Goal: Transaction & Acquisition: Purchase product/service

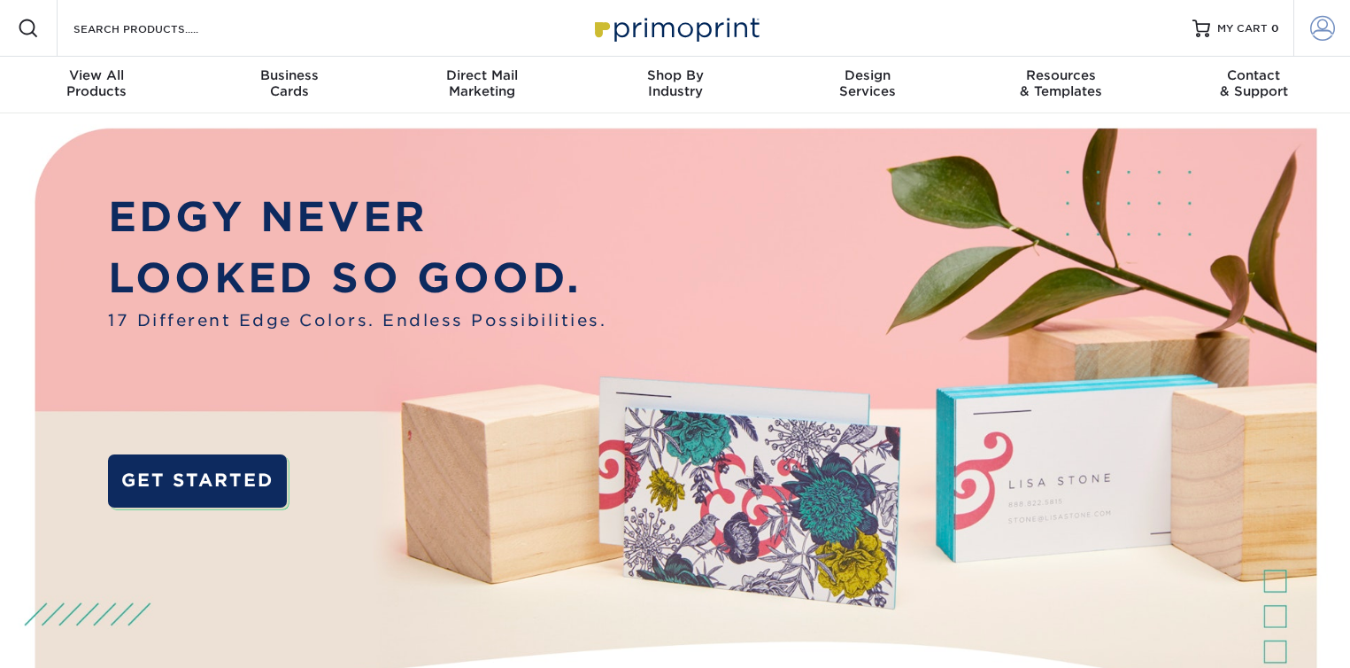
type input "[EMAIL_ADDRESS][DOMAIN_NAME]"
click at [1323, 25] on span at bounding box center [1323, 28] width 25 height 25
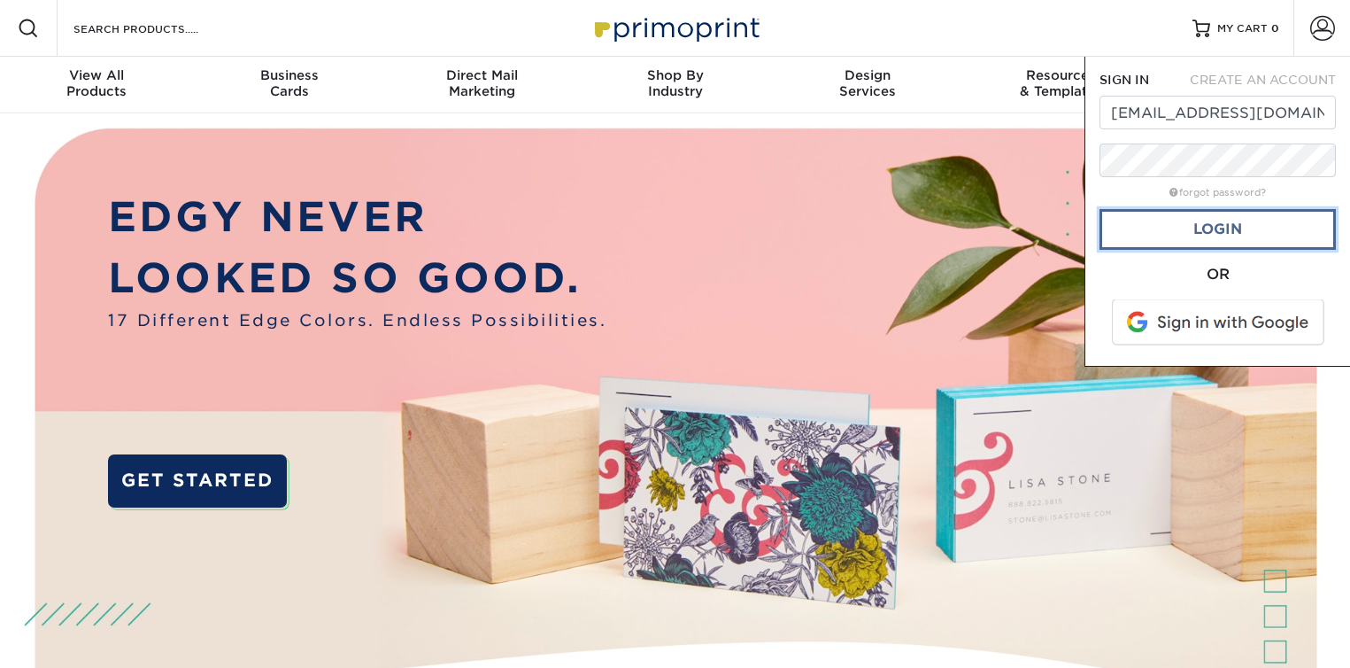
click at [1211, 220] on link "Login" at bounding box center [1218, 229] width 236 height 41
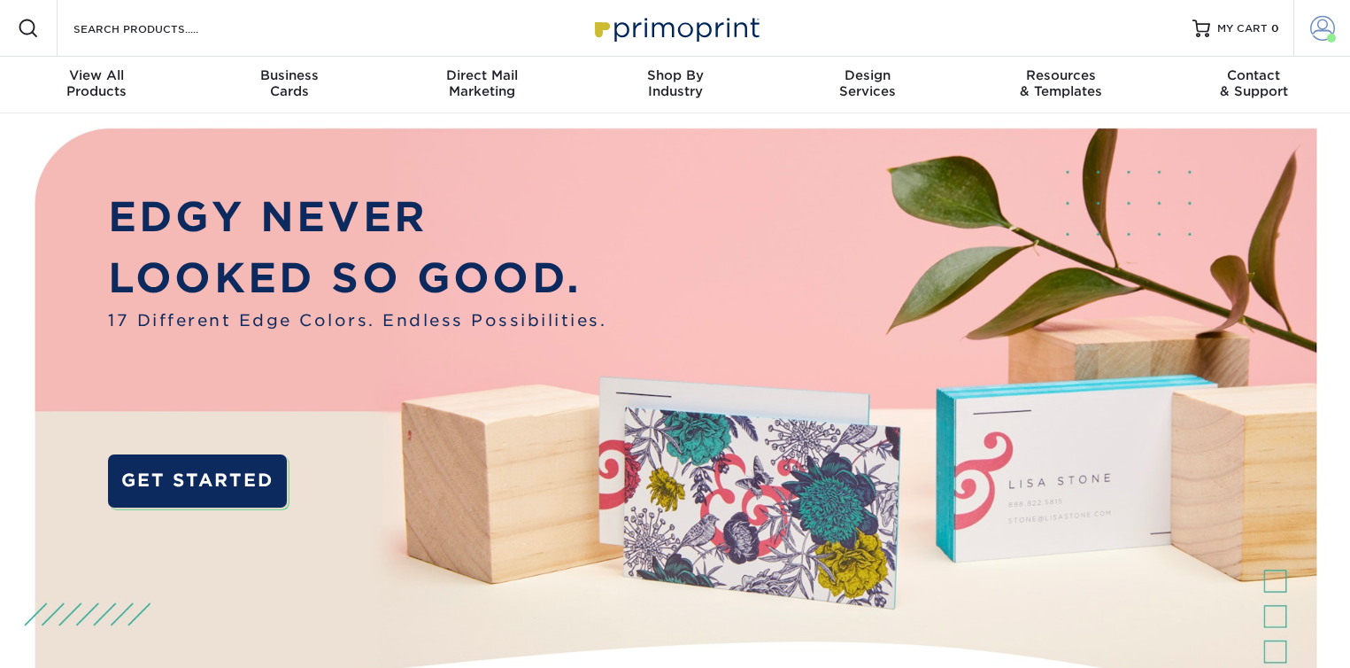
click at [1325, 25] on span at bounding box center [1323, 28] width 25 height 25
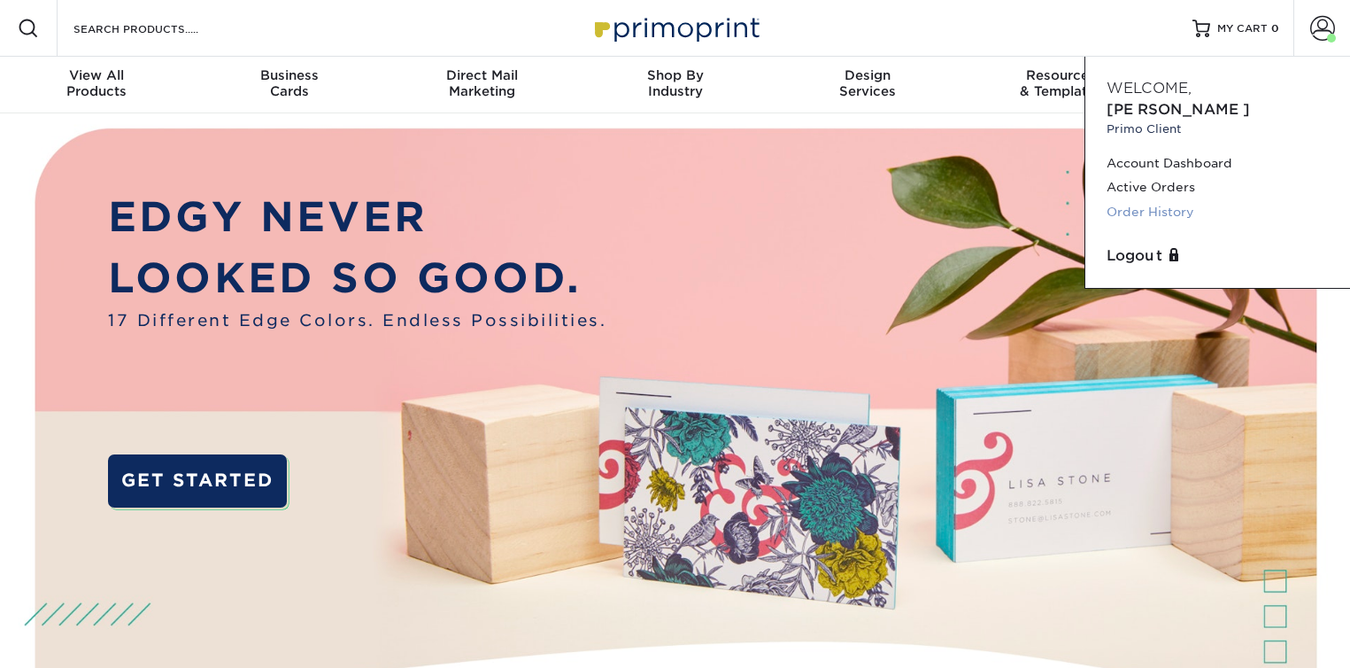
click at [1156, 200] on link "Order History" at bounding box center [1218, 212] width 222 height 24
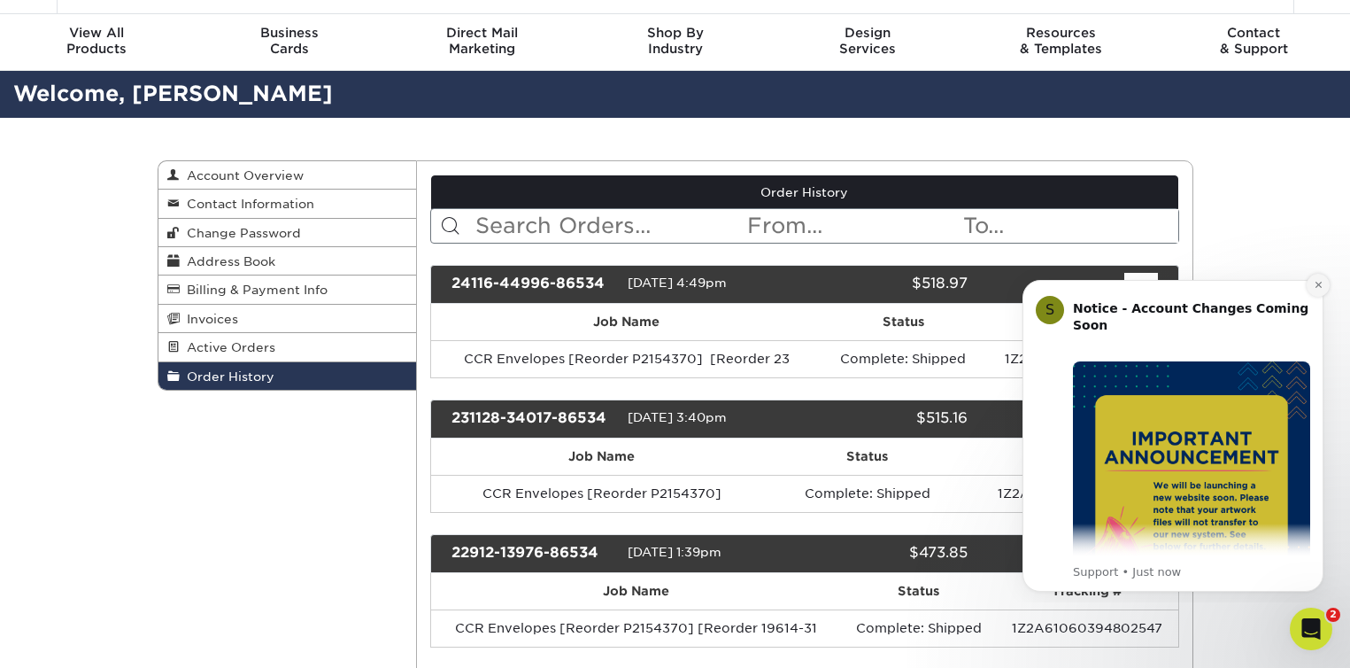
click at [1320, 282] on icon "Dismiss notification" at bounding box center [1319, 285] width 10 height 10
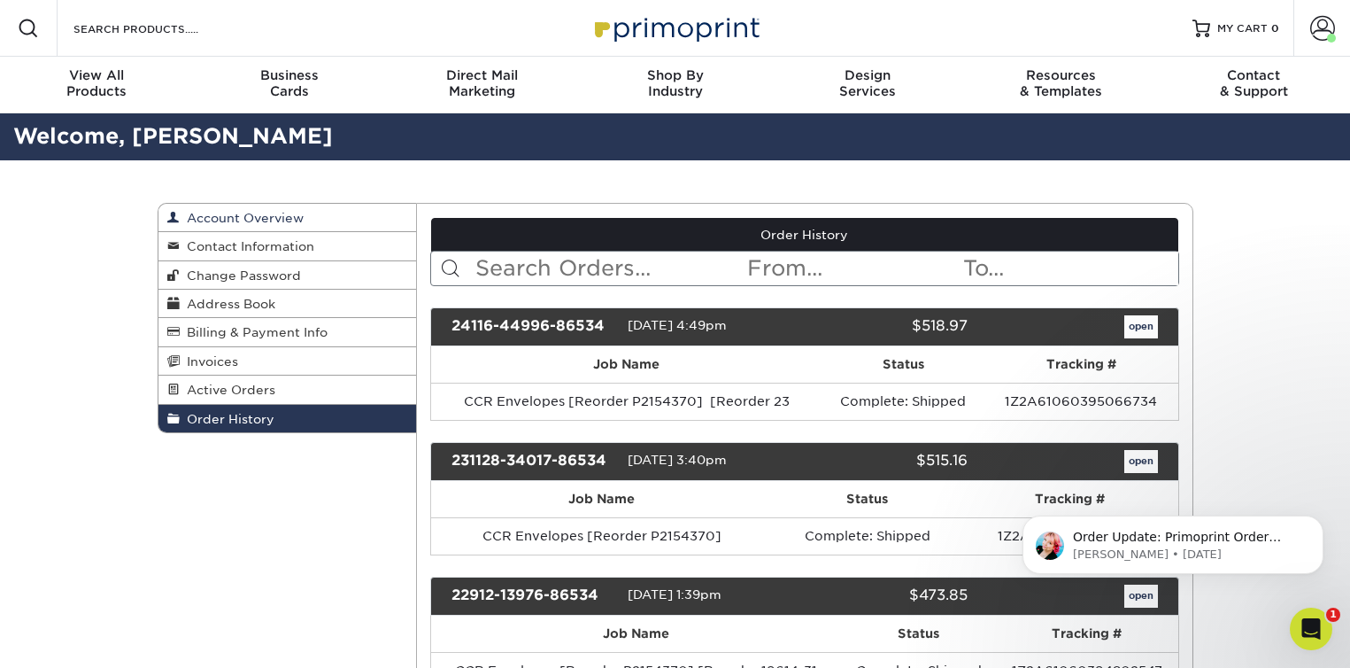
click at [237, 217] on span "Account Overview" at bounding box center [242, 218] width 124 height 14
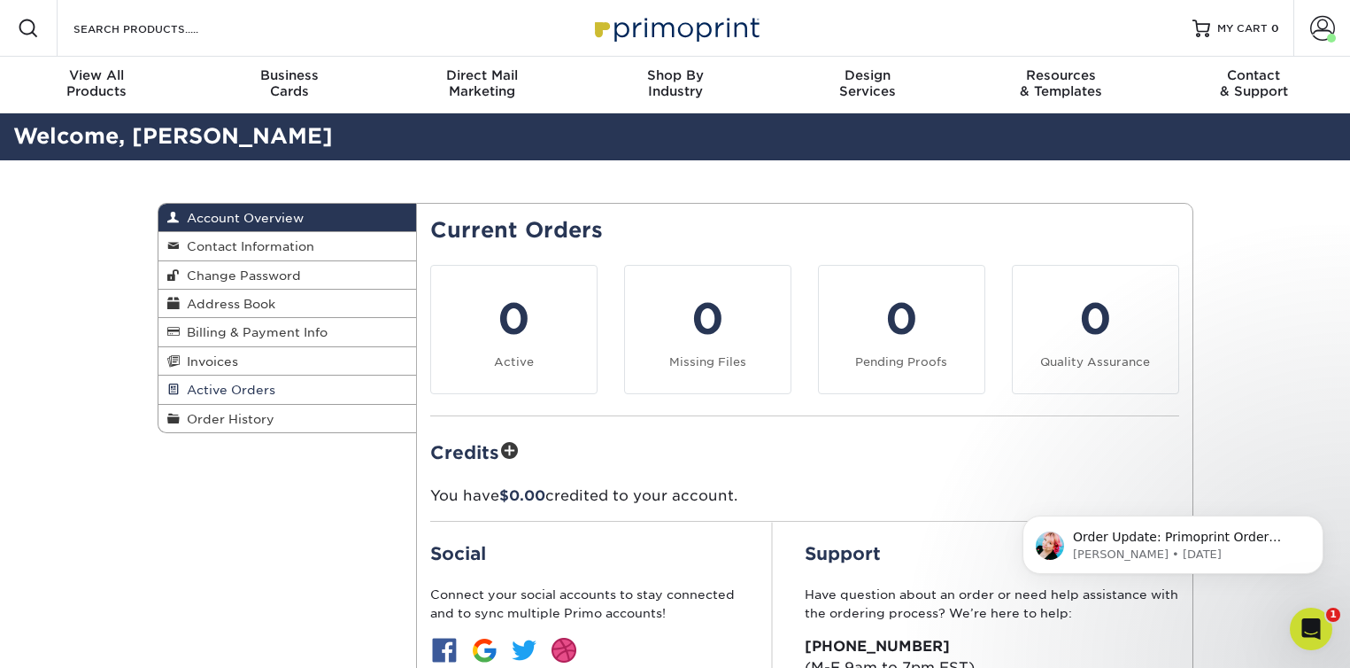
click at [238, 391] on span "Active Orders" at bounding box center [228, 390] width 96 height 14
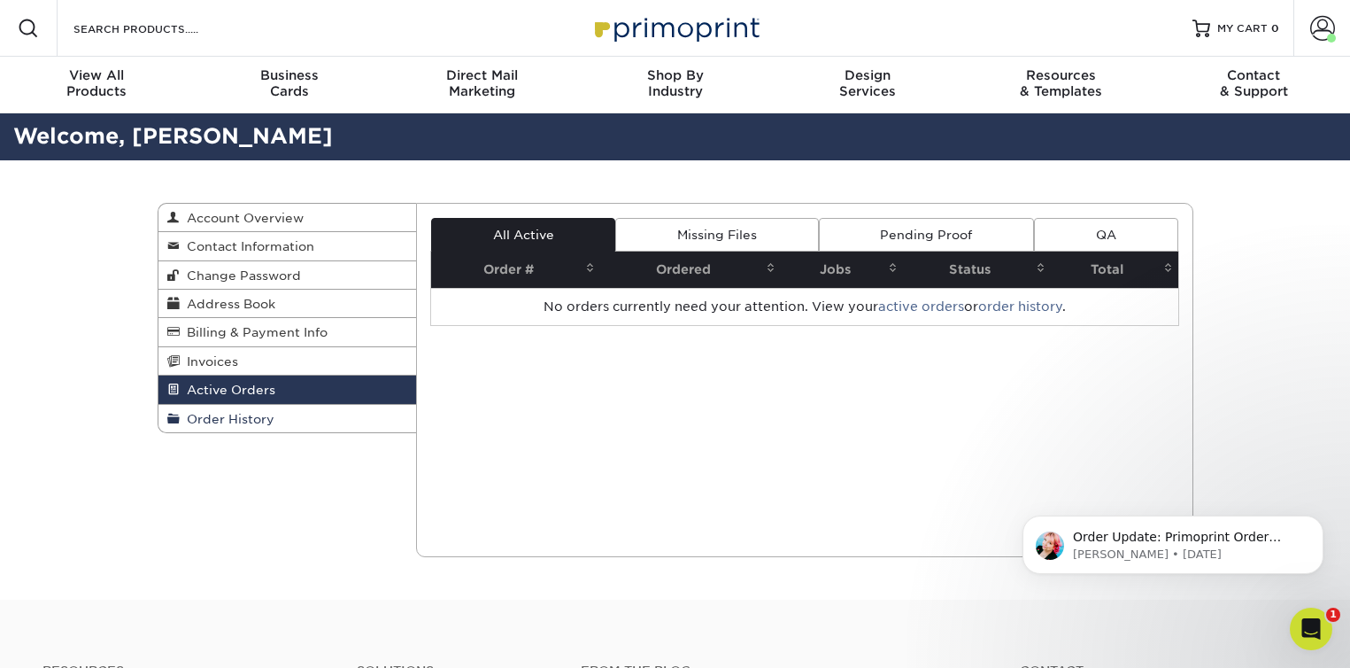
click at [240, 422] on span "Order History" at bounding box center [227, 419] width 95 height 14
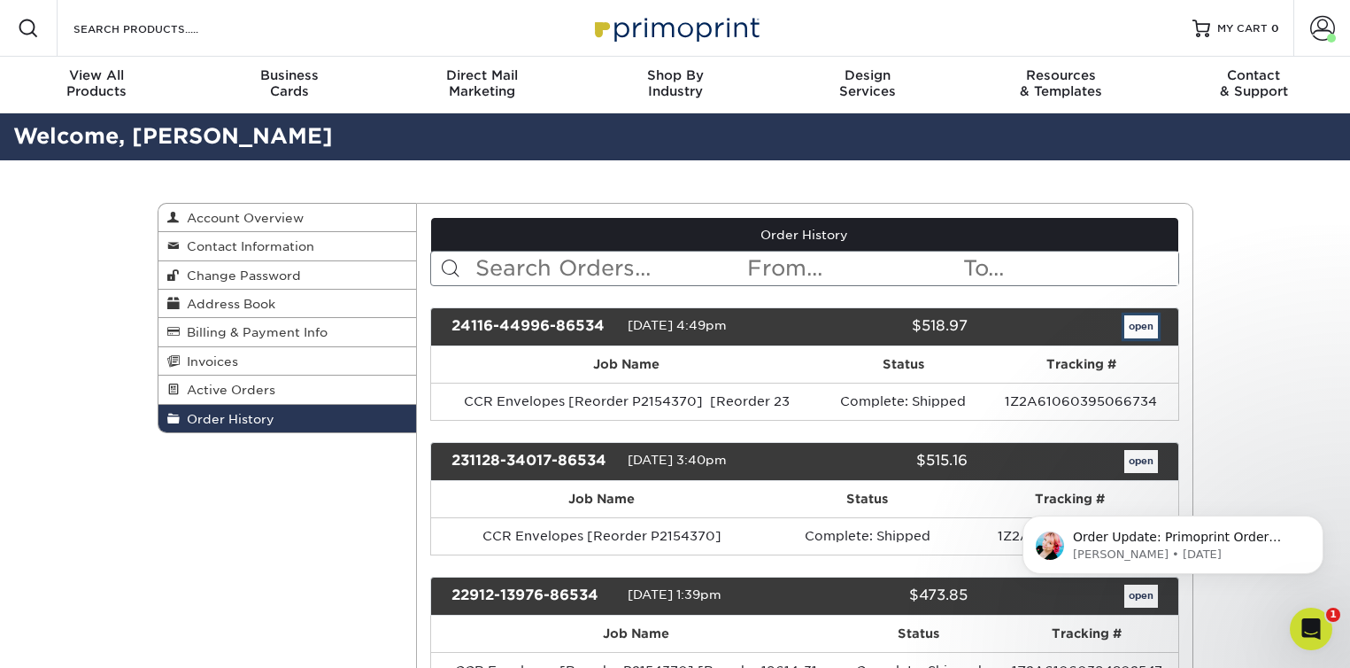
click at [1146, 329] on link "open" at bounding box center [1142, 326] width 34 height 23
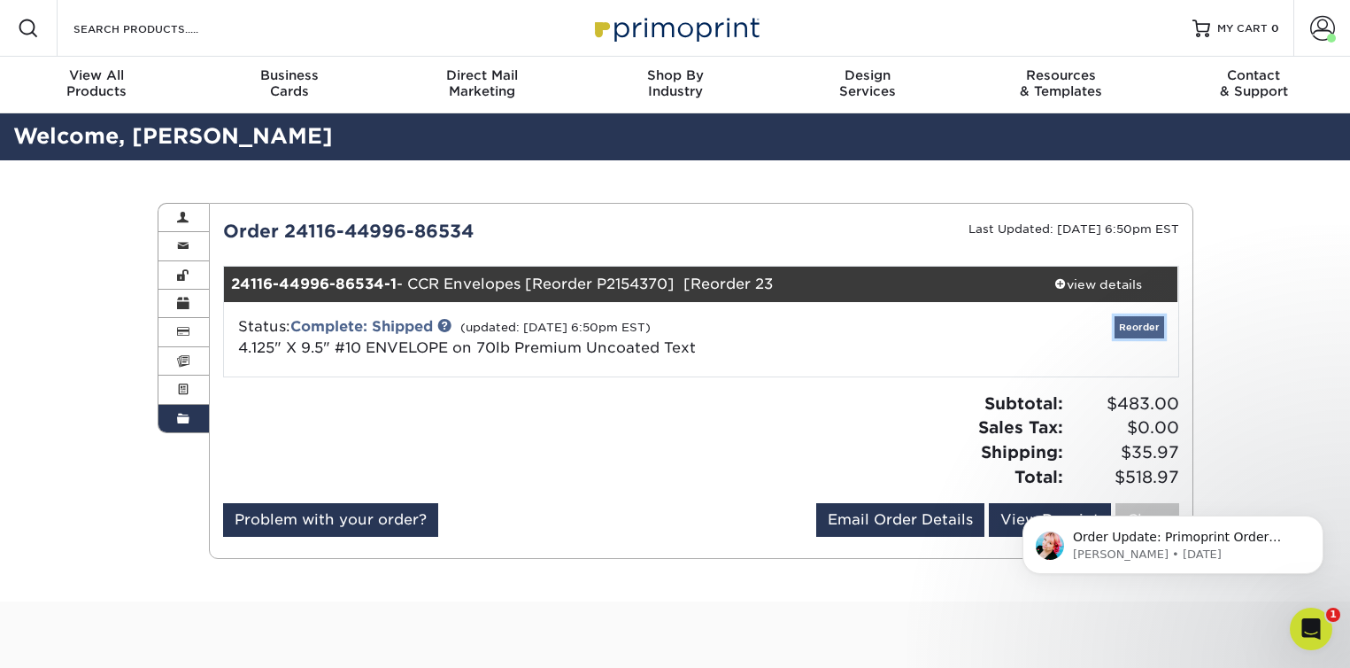
click at [1140, 324] on link "Reorder" at bounding box center [1140, 327] width 50 height 22
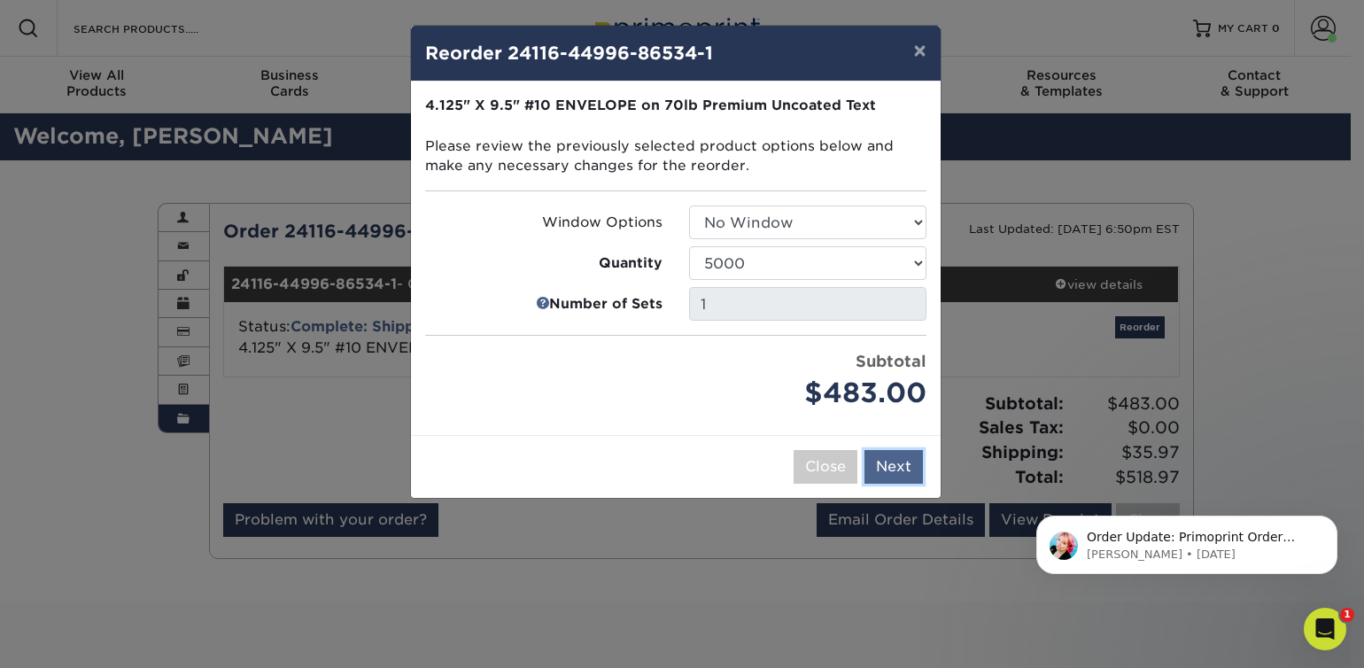
click at [894, 468] on button "Next" at bounding box center [893, 467] width 58 height 34
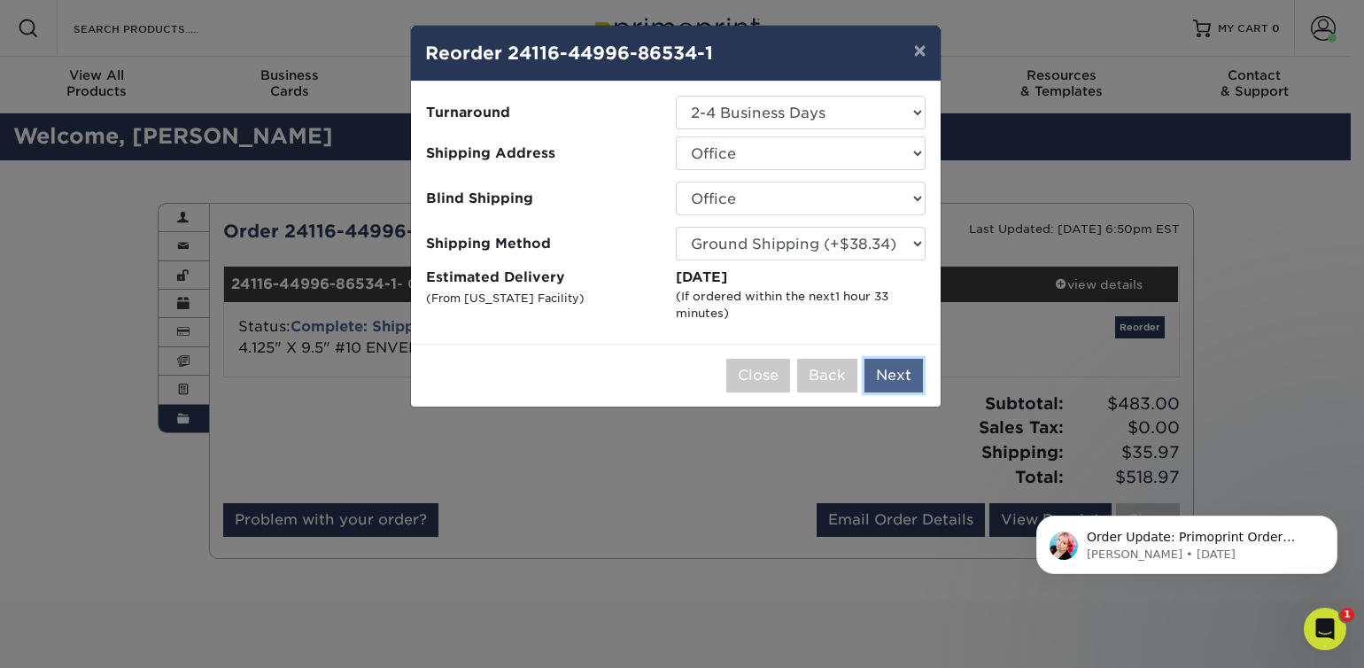
click at [899, 372] on button "Next" at bounding box center [893, 376] width 58 height 34
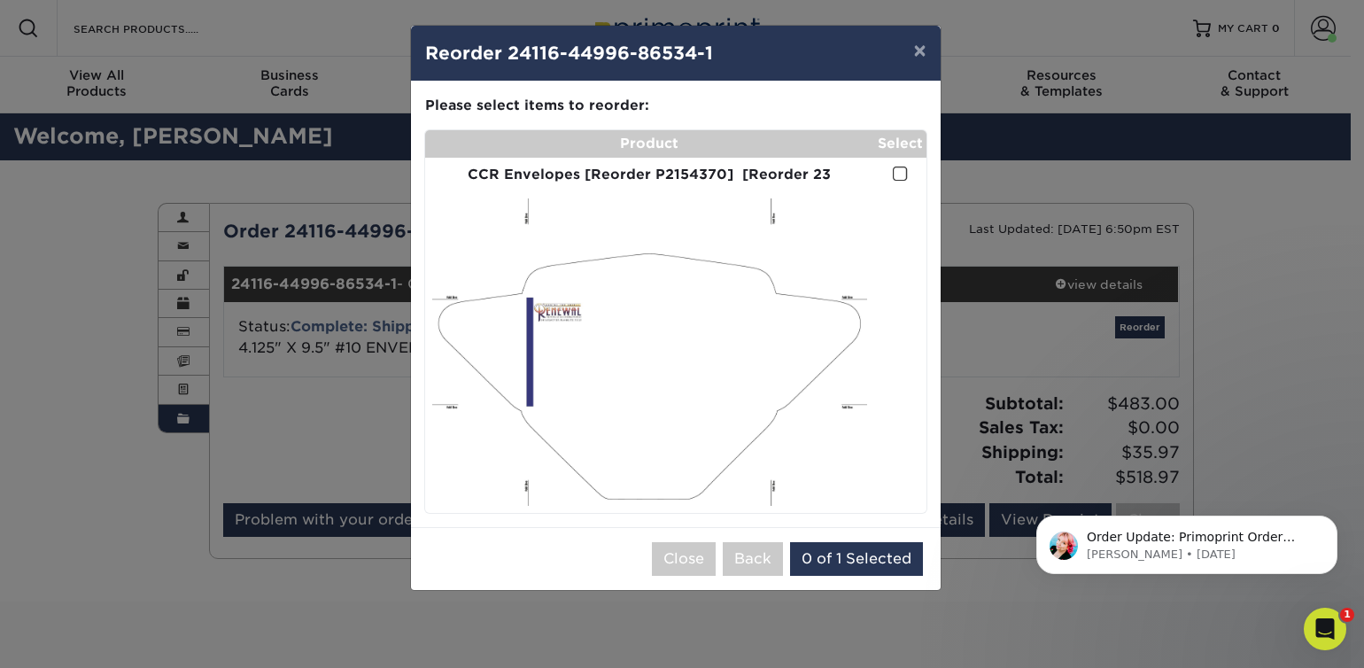
click at [902, 178] on span at bounding box center [900, 174] width 15 height 17
click at [0, 0] on input "checkbox" at bounding box center [0, 0] width 0 height 0
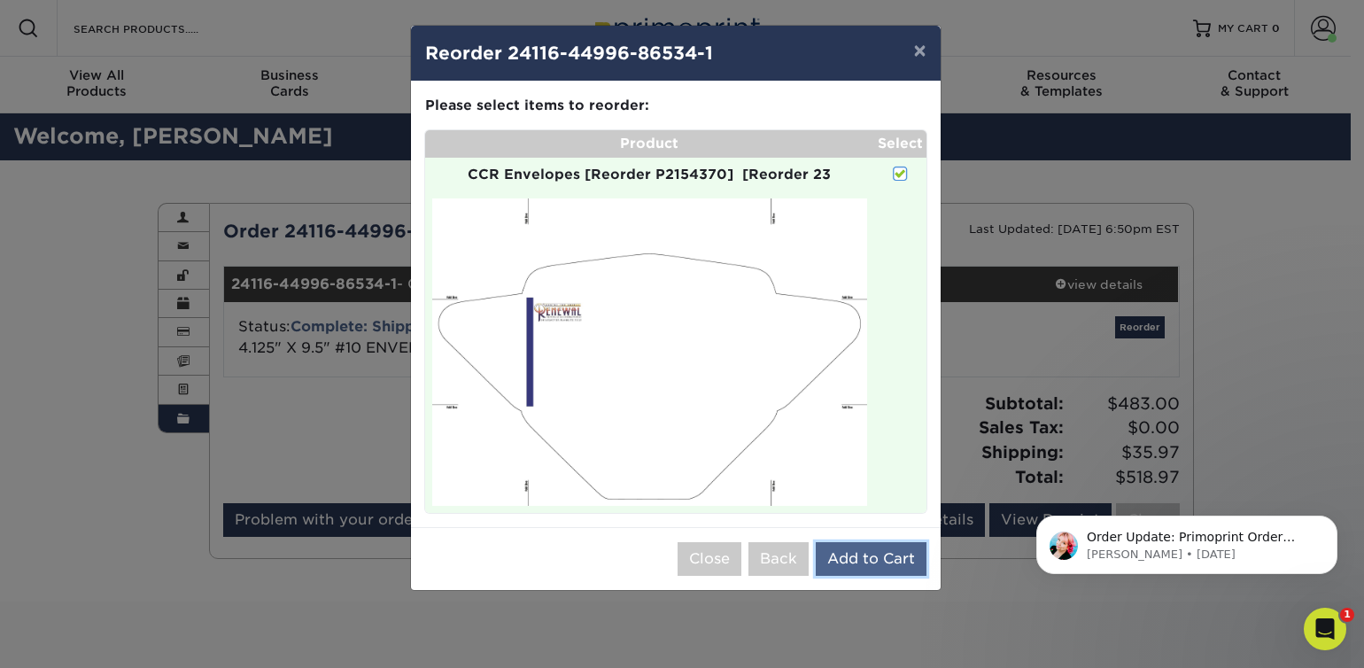
click at [885, 567] on button "Add to Cart" at bounding box center [871, 559] width 111 height 34
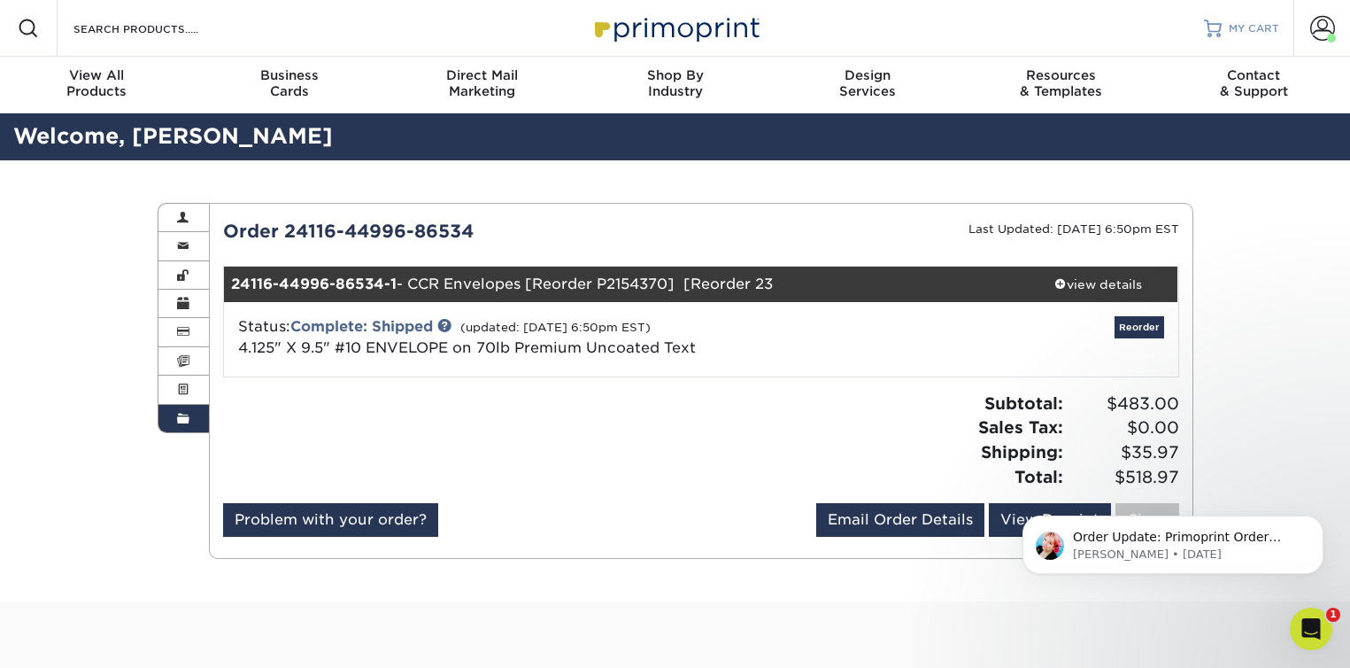
click at [1256, 24] on span "MY CART" at bounding box center [1254, 28] width 50 height 15
